Goal: Task Accomplishment & Management: Manage account settings

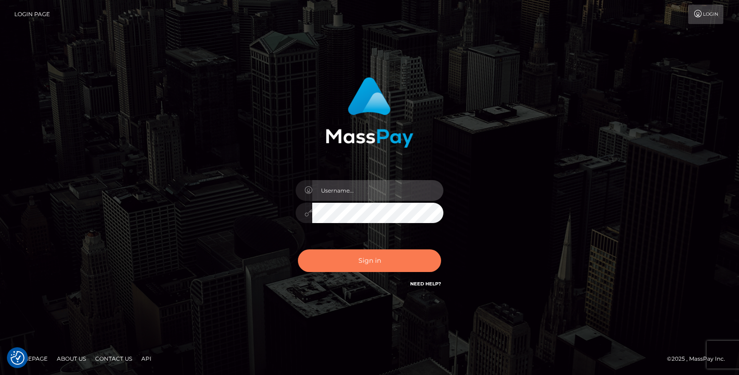
type input "Jessel.Silversocial"
click at [353, 251] on button "Sign in" at bounding box center [369, 260] width 143 height 23
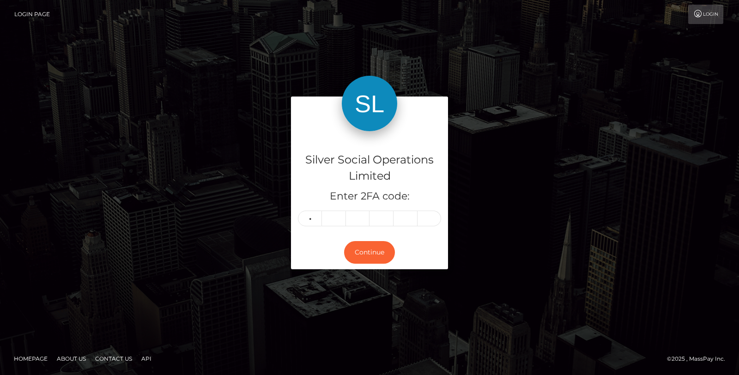
type input "8"
type input "7"
type input "9"
type input "1"
type input "2"
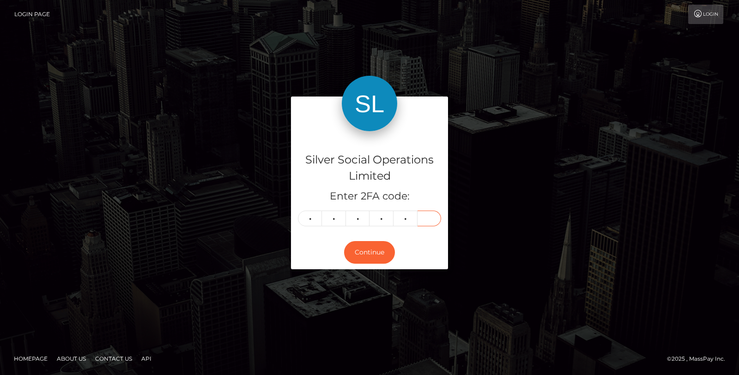
type input "9"
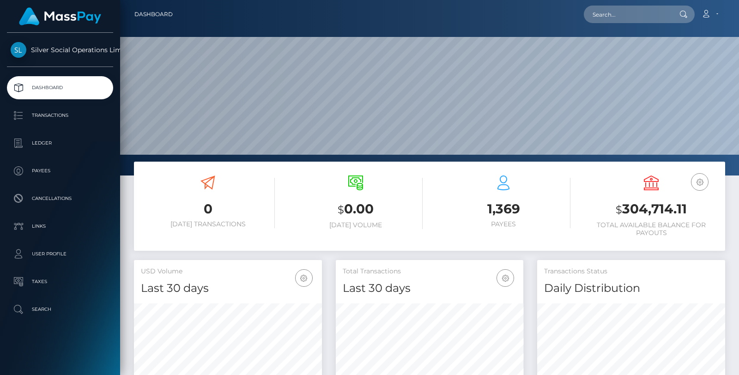
scroll to position [163, 187]
drag, startPoint x: 616, startPoint y: 213, endPoint x: 687, endPoint y: 209, distance: 71.2
click at [687, 209] on h3 "$ 304,714.11" at bounding box center [651, 209] width 134 height 19
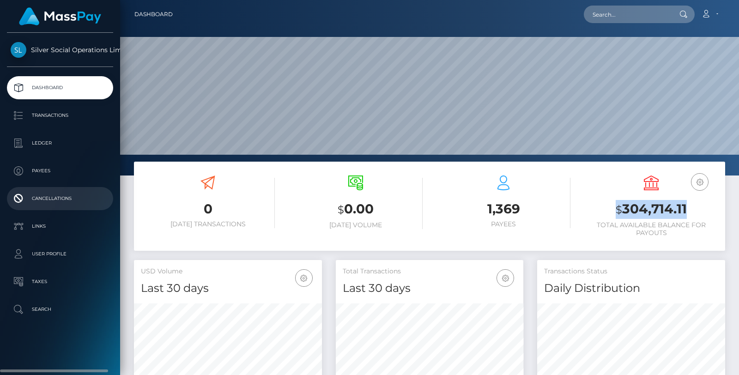
copy h3 "$ 304,714.11"
